Goal: Task Accomplishment & Management: Manage account settings

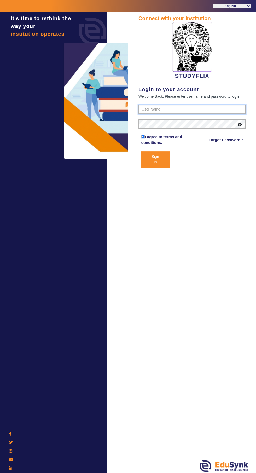
click at [206, 110] on input "text" at bounding box center [192, 109] width 107 height 9
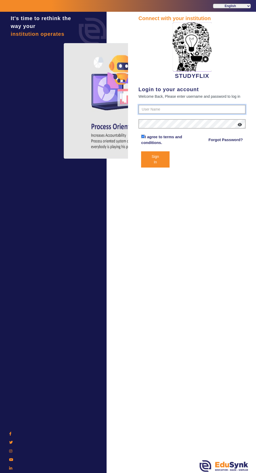
type input "6354922771"
click at [141, 151] on button "Sign In" at bounding box center [155, 159] width 28 height 16
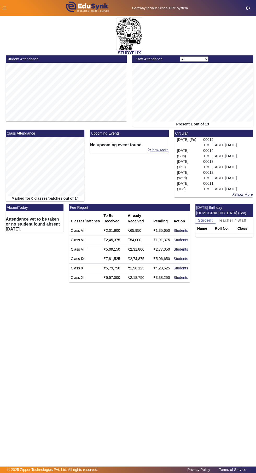
click at [4, 10] on icon at bounding box center [4, 8] width 3 height 4
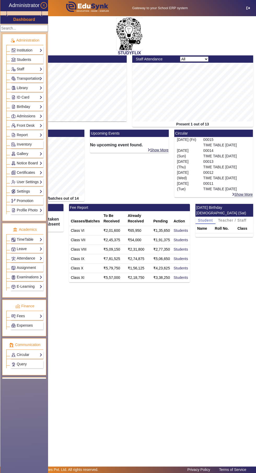
click at [42, 277] on link "Examinations" at bounding box center [26, 277] width 31 height 6
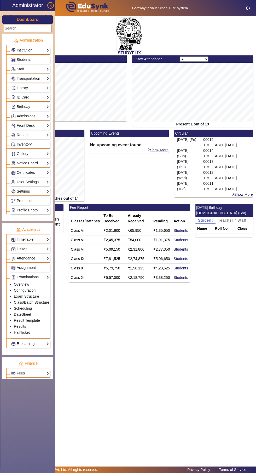
click at [39, 303] on link "Class/Batch Structure" at bounding box center [31, 302] width 35 height 4
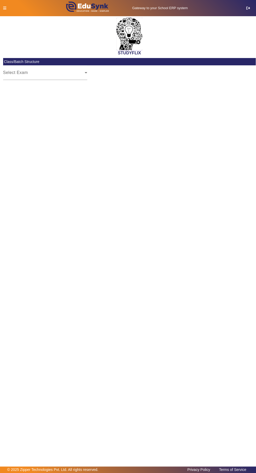
click at [63, 75] on span "Select Exam" at bounding box center [44, 75] width 82 height 6
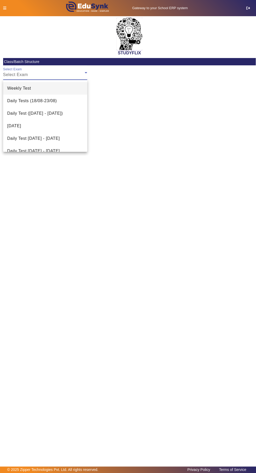
click at [68, 88] on mat-option "Weekly Test" at bounding box center [45, 88] width 84 height 13
click at [35, 89] on mat-option "Weekly Test" at bounding box center [45, 88] width 84 height 13
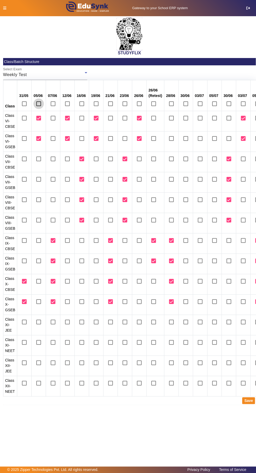
click at [35, 104] on input "checkbox" at bounding box center [38, 104] width 10 height 10
checkbox input "true"
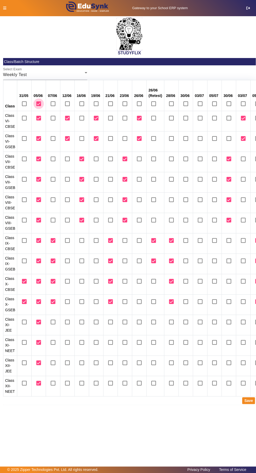
checkbox input "true"
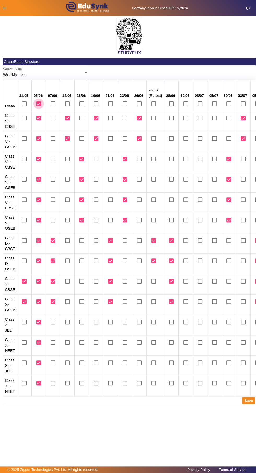
checkbox input "true"
click at [4, 8] on icon at bounding box center [4, 8] width 3 height 4
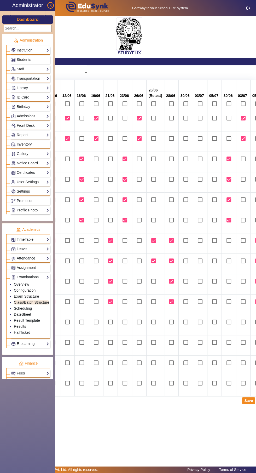
click at [23, 315] on link "DateSheet" at bounding box center [22, 314] width 17 height 4
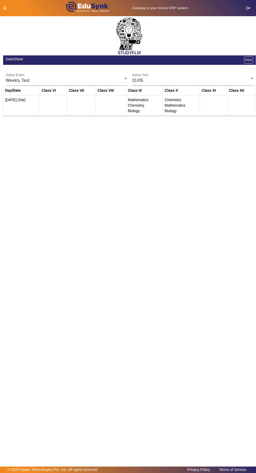
click at [225, 78] on div "31/05" at bounding box center [191, 80] width 118 height 6
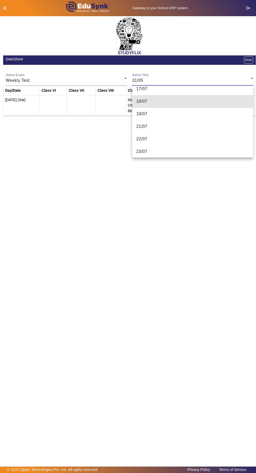
scroll to position [270, 0]
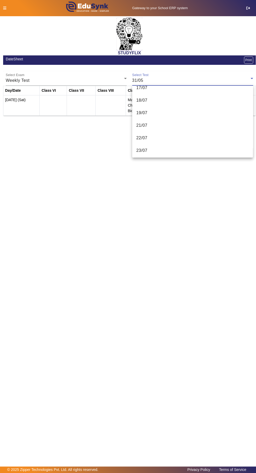
click at [141, 125] on span "21/07" at bounding box center [141, 125] width 11 height 6
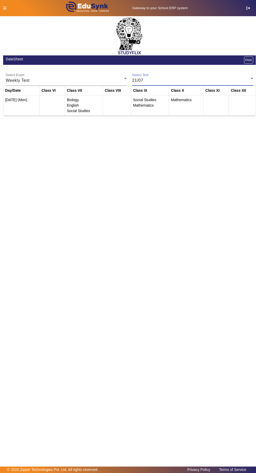
click at [195, 81] on div "21/07" at bounding box center [191, 80] width 118 height 6
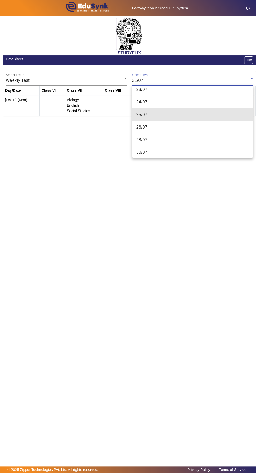
scroll to position [331, 0]
click at [172, 141] on mat-option "28/07" at bounding box center [192, 140] width 121 height 13
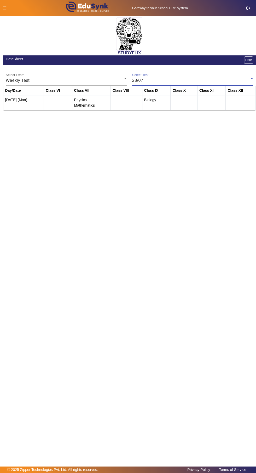
click at [4, 8] on icon at bounding box center [4, 8] width 3 height 4
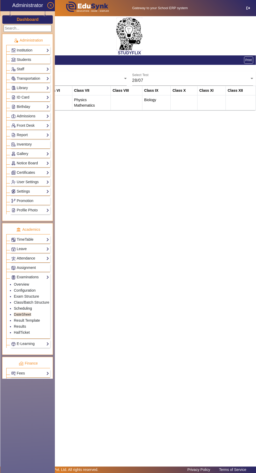
click at [23, 308] on link "Scheduling" at bounding box center [23, 308] width 18 height 4
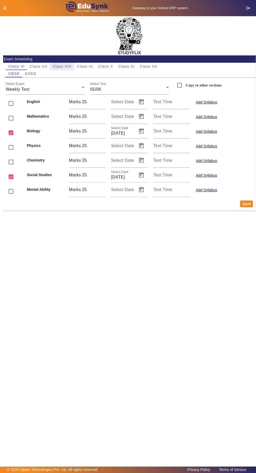
click at [61, 67] on span "Class VIII" at bounding box center [62, 67] width 19 height 4
click at [144, 89] on div "16/06" at bounding box center [128, 89] width 76 height 6
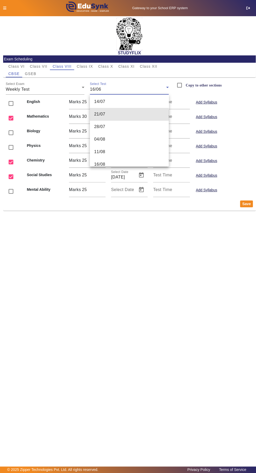
scroll to position [51, 0]
click at [139, 114] on mat-option "21/07" at bounding box center [129, 114] width 79 height 13
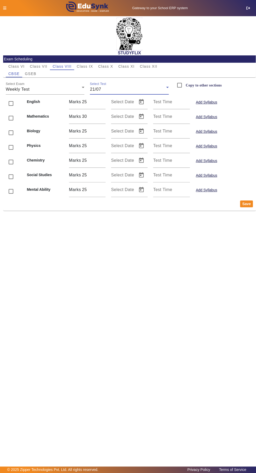
click at [157, 91] on div "21/07" at bounding box center [128, 89] width 76 height 6
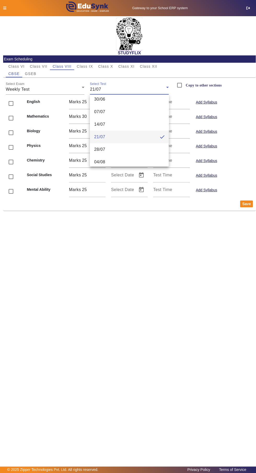
scroll to position [29, 0]
click at [134, 151] on mat-option "28/07" at bounding box center [129, 149] width 79 height 13
